Goal: Task Accomplishment & Management: Use online tool/utility

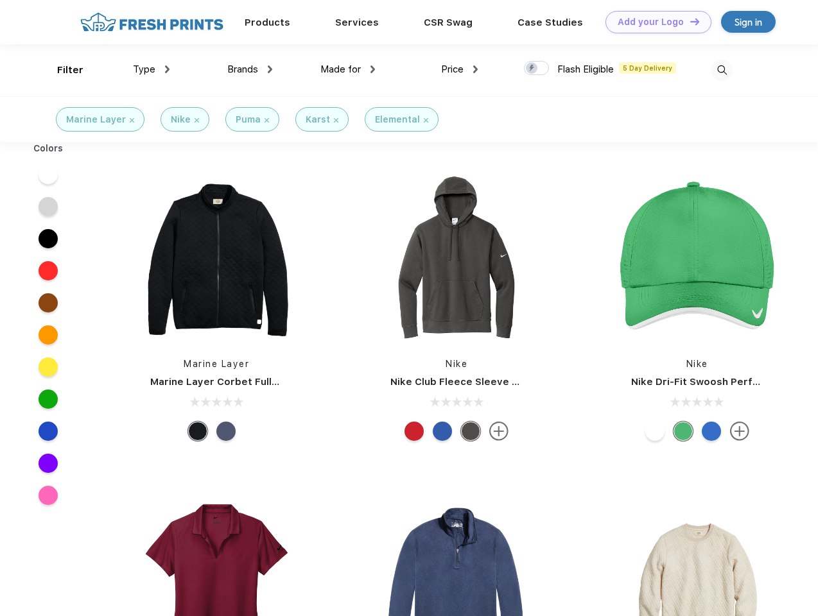
click at [654, 22] on link "Add your Logo Design Tool" at bounding box center [658, 22] width 106 height 22
click at [0, 0] on div "Design Tool" at bounding box center [0, 0] width 0 height 0
click at [689, 21] on link "Add your Logo Design Tool" at bounding box center [658, 22] width 106 height 22
click at [62, 70] on div "Filter" at bounding box center [70, 70] width 26 height 15
click at [152, 69] on span "Type" at bounding box center [144, 70] width 22 height 12
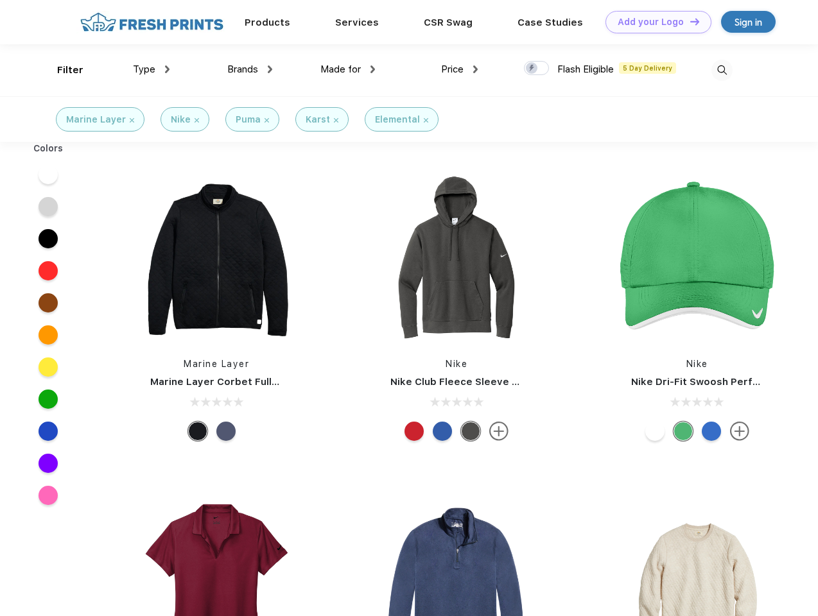
click at [250, 69] on span "Brands" at bounding box center [242, 70] width 31 height 12
click at [348, 69] on span "Made for" at bounding box center [340, 70] width 40 height 12
click at [460, 69] on span "Price" at bounding box center [452, 70] width 22 height 12
click at [537, 69] on div at bounding box center [536, 68] width 25 height 14
click at [532, 69] on input "checkbox" at bounding box center [528, 64] width 8 height 8
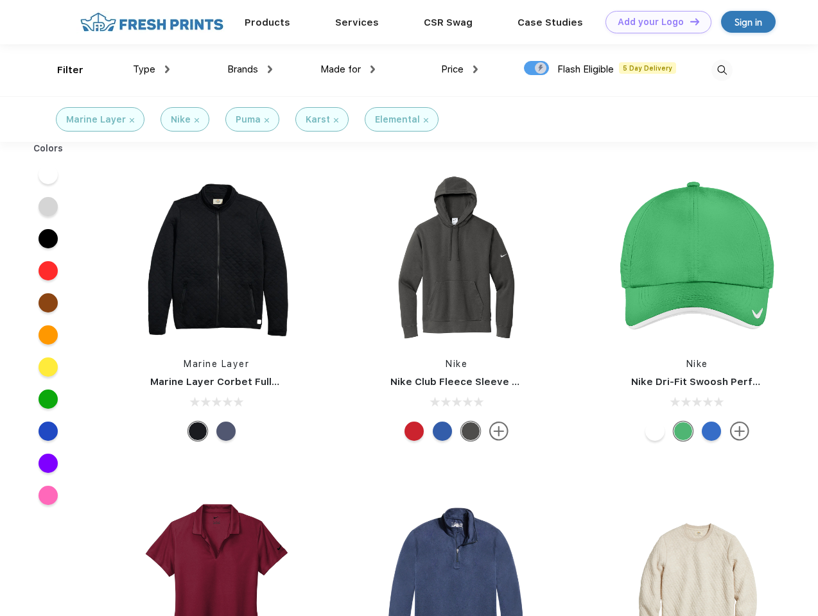
click at [722, 70] on img at bounding box center [721, 70] width 21 height 21
